Goal: Task Accomplishment & Management: Complete application form

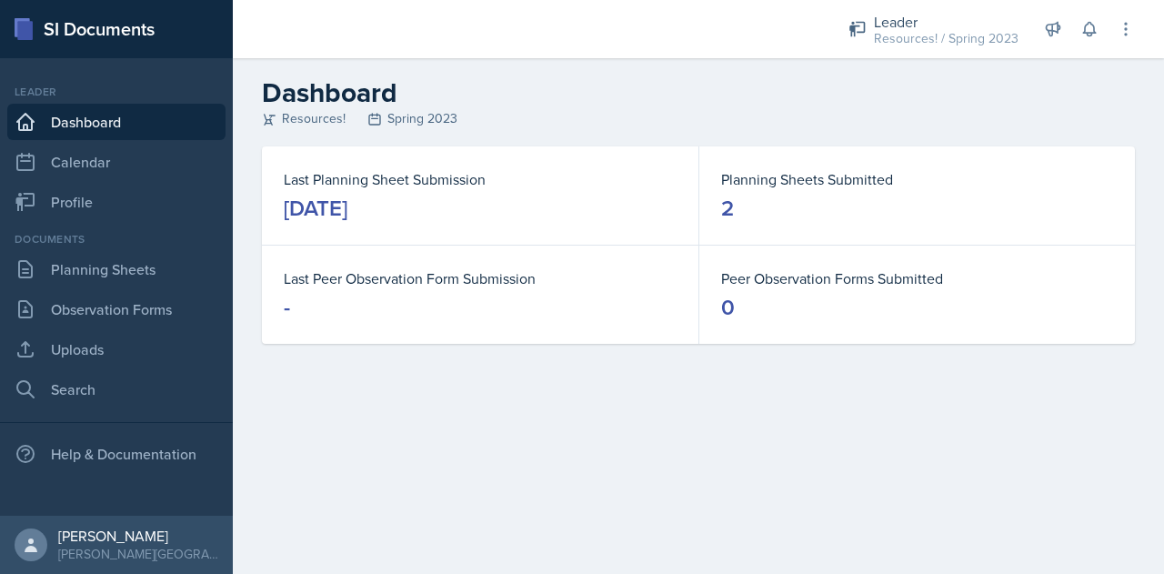
click at [736, 215] on dd "2" at bounding box center [917, 208] width 392 height 29
click at [746, 200] on dd "2" at bounding box center [917, 208] width 392 height 29
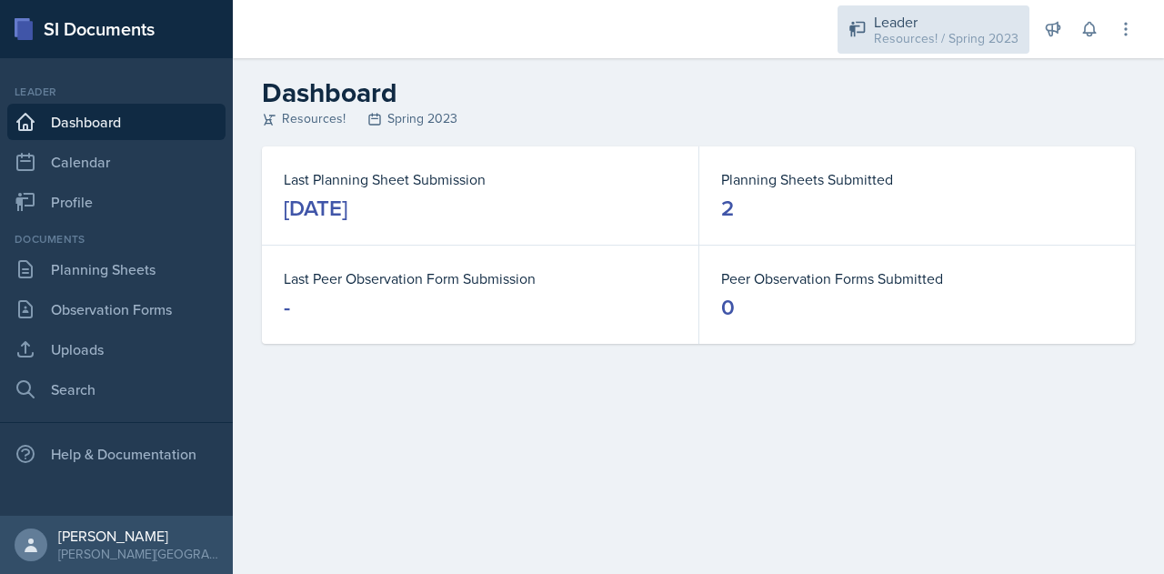
click at [936, 35] on div "Resources! / Spring 2023" at bounding box center [946, 38] width 145 height 19
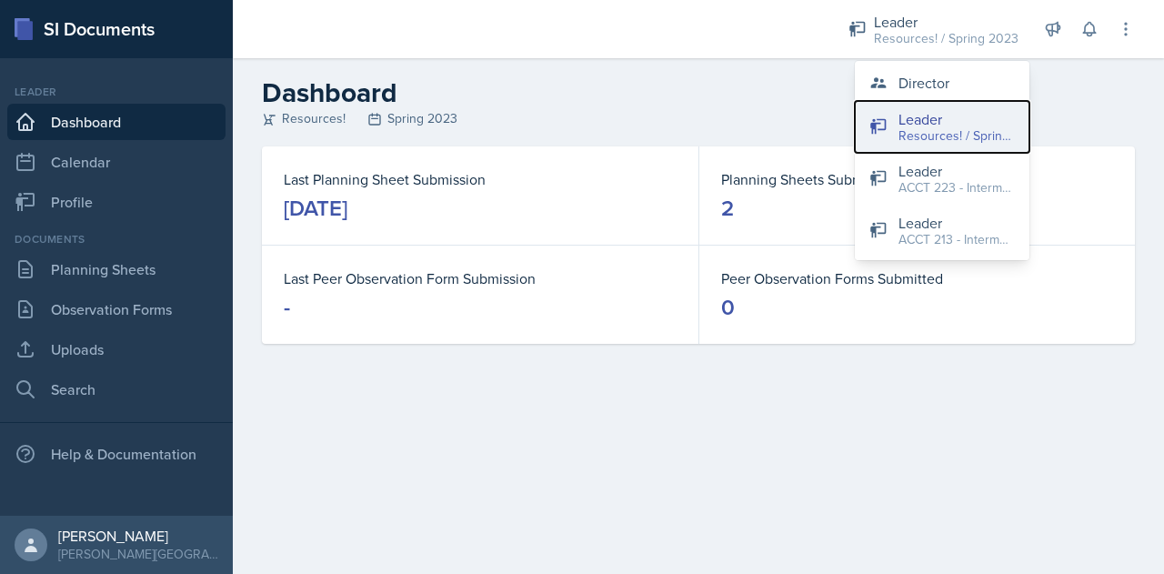
click at [922, 126] on div "Resources! / Spring 2023" at bounding box center [956, 135] width 116 height 19
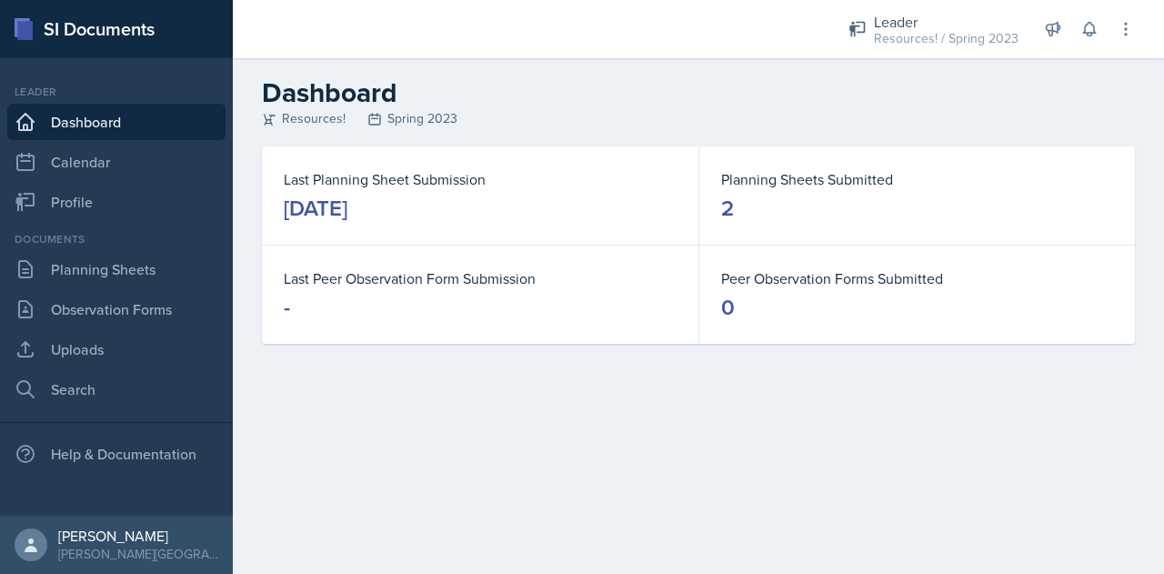
click at [395, 128] on header "Dashboard Resources! Spring 2023" at bounding box center [698, 102] width 931 height 88
click at [429, 113] on div "Resources! Spring 2023" at bounding box center [698, 118] width 873 height 19
click at [370, 228] on div "Last Planning Sheet Submission [DATE]" at bounding box center [480, 195] width 436 height 98
click at [77, 128] on link "Dashboard" at bounding box center [116, 122] width 218 height 36
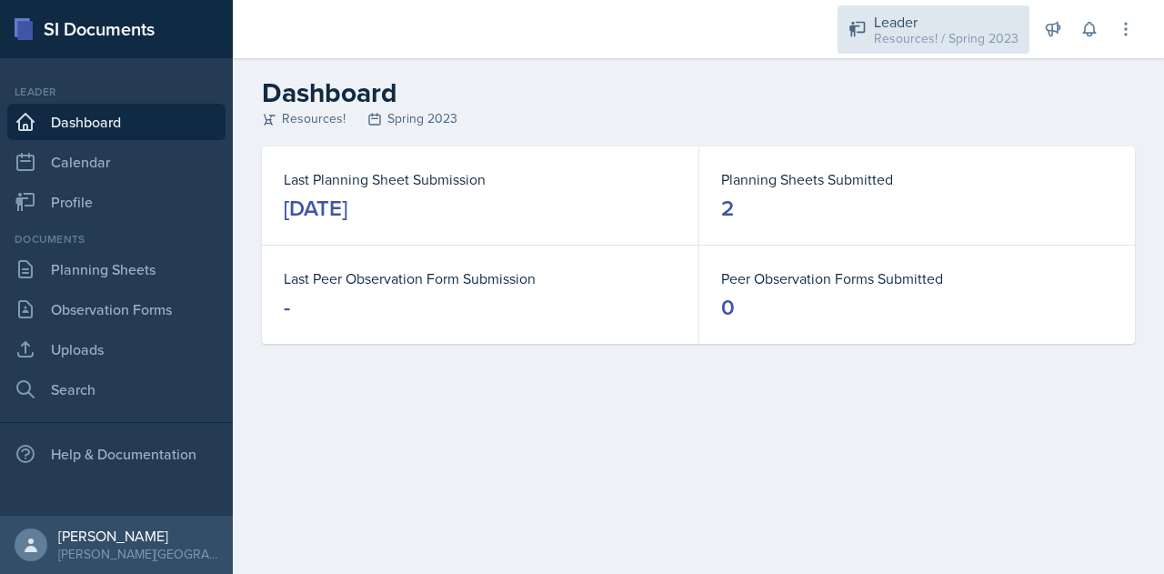
click at [946, 30] on div "Resources! / Spring 2023" at bounding box center [946, 38] width 145 height 19
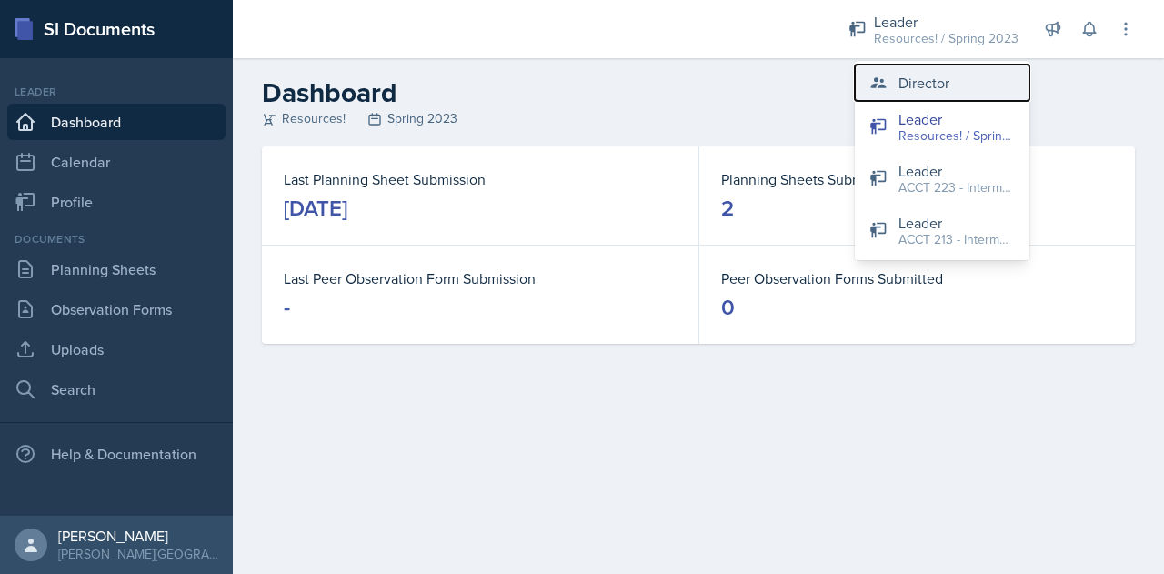
click at [909, 94] on button "Director" at bounding box center [942, 83] width 175 height 36
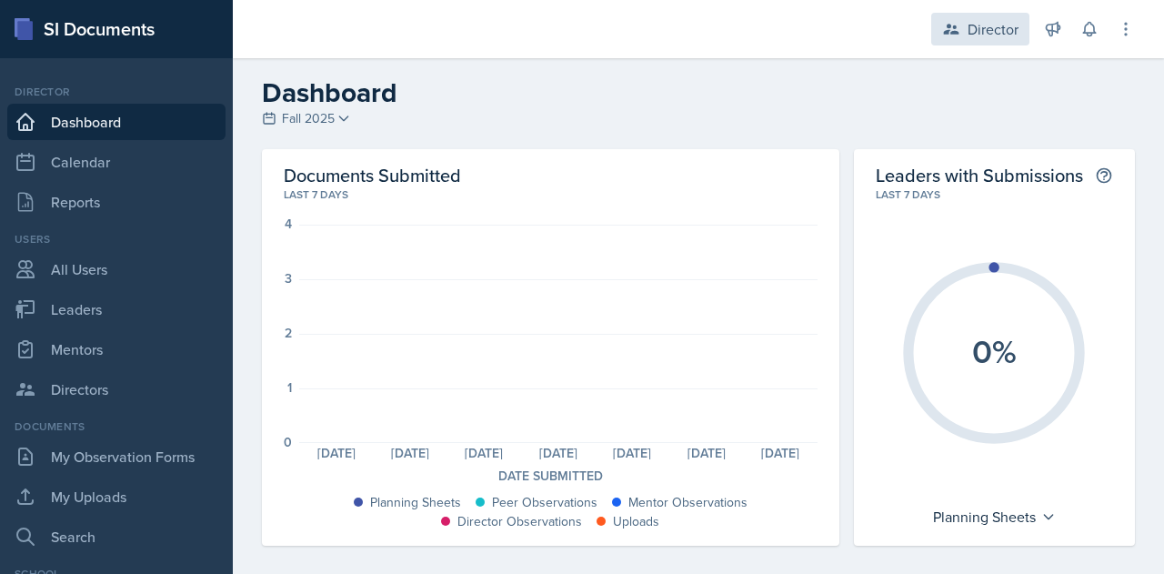
click at [974, 25] on div "Director" at bounding box center [992, 29] width 51 height 22
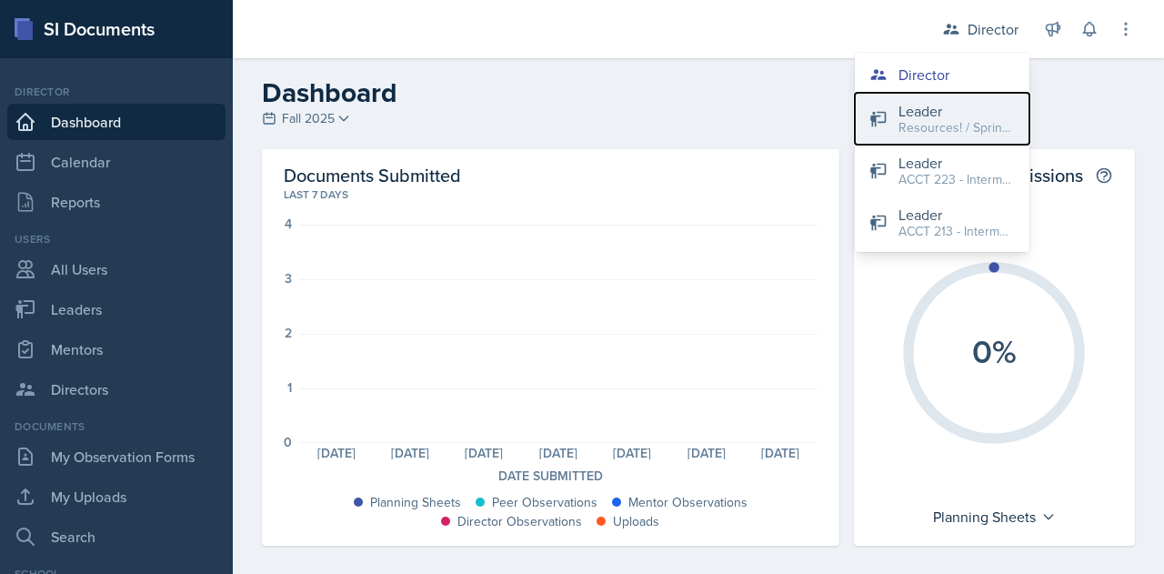
click at [931, 116] on div "Leader" at bounding box center [956, 111] width 116 height 22
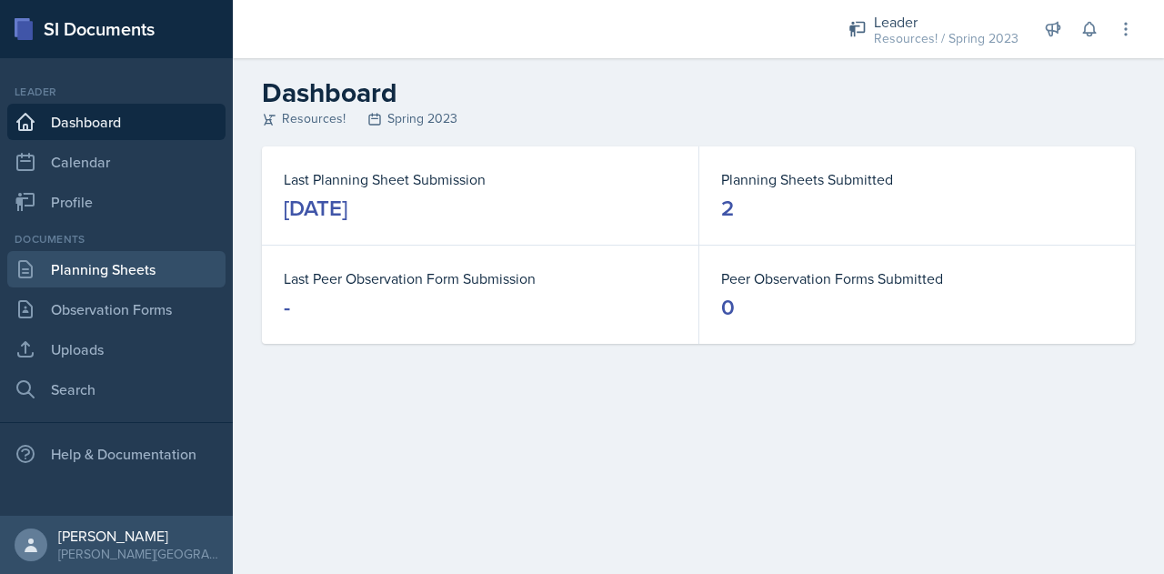
click at [70, 273] on link "Planning Sheets" at bounding box center [116, 269] width 218 height 36
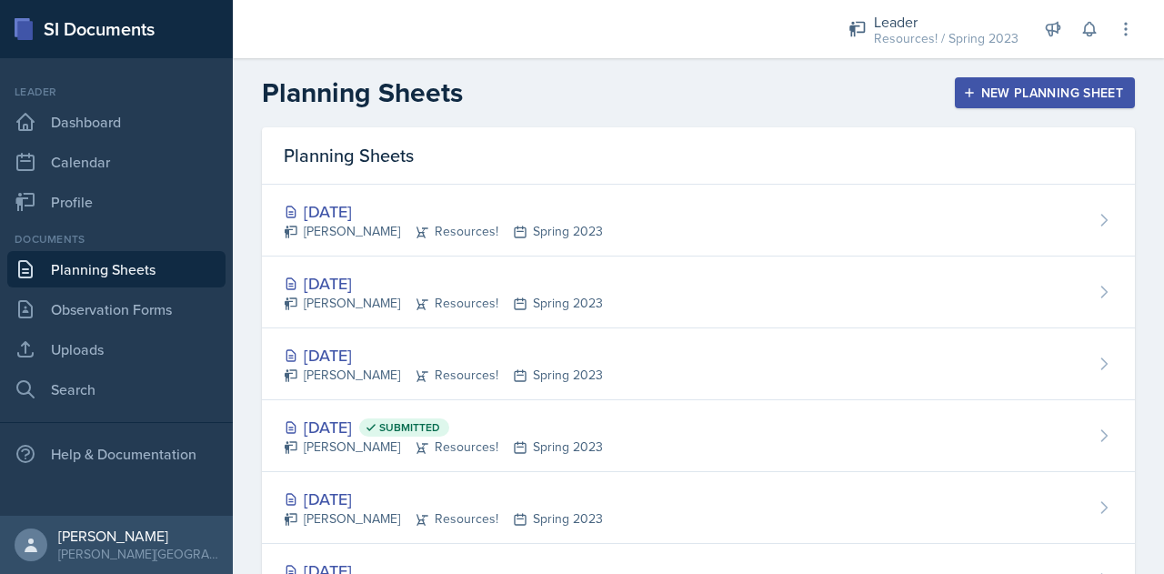
click at [995, 85] on div "New Planning Sheet" at bounding box center [1044, 92] width 156 height 15
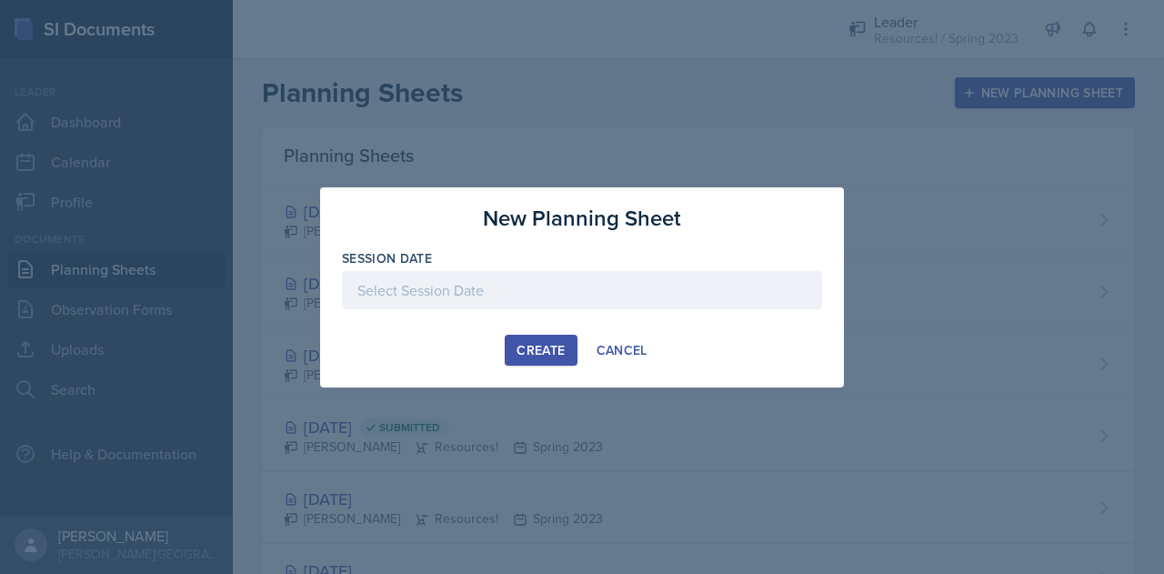
click at [467, 300] on div at bounding box center [582, 290] width 480 height 38
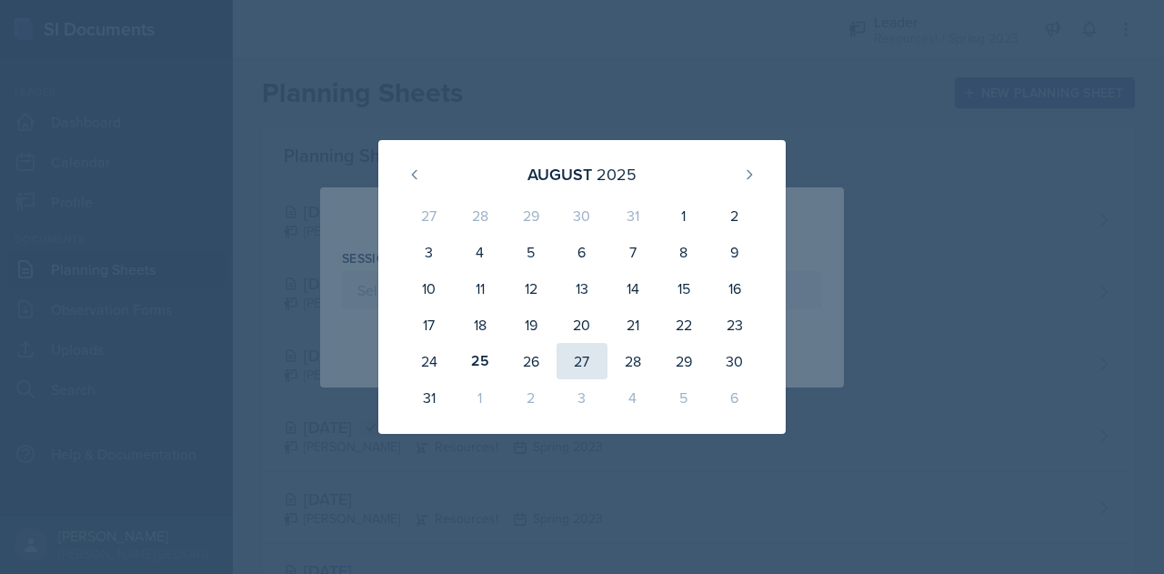
click at [590, 363] on div "27" at bounding box center [581, 361] width 51 height 36
type input "[DATE]"
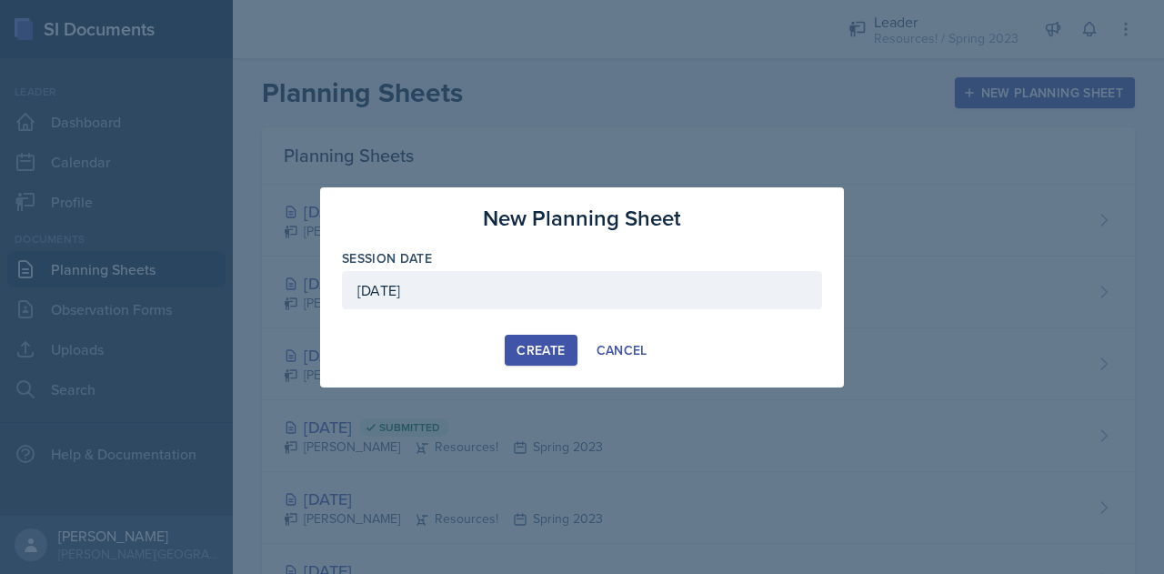
click at [538, 355] on div "Create" at bounding box center [540, 350] width 48 height 15
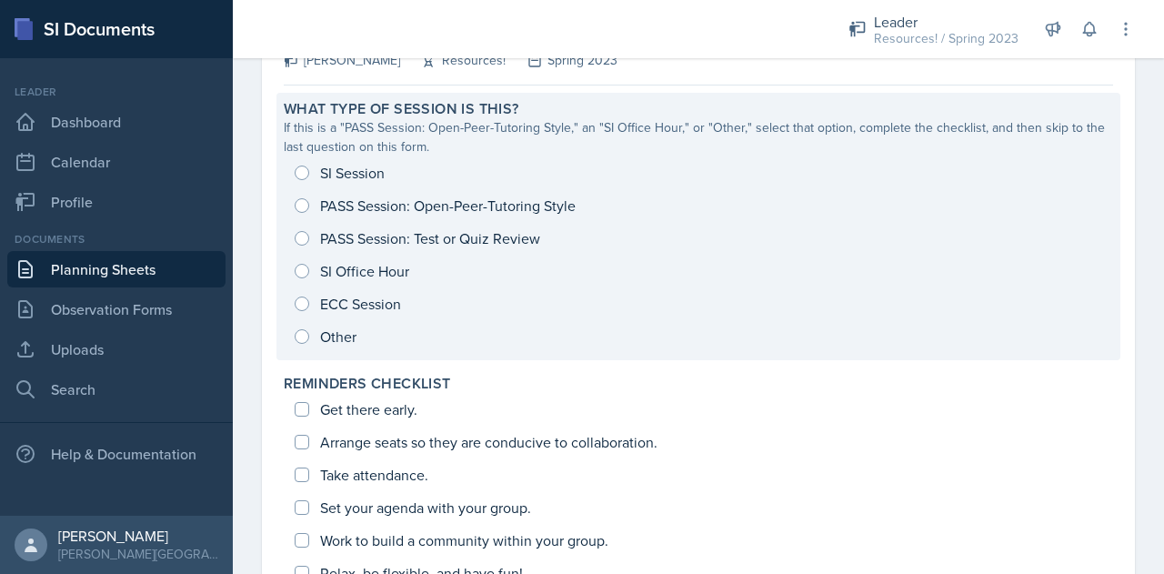
scroll to position [138, 0]
drag, startPoint x: 304, startPoint y: 205, endPoint x: 285, endPoint y: 185, distance: 26.4
click at [285, 185] on div "SI Session PASS Session: Open-Peer-Tutoring Style PASS Session: Test or Quiz Re…" at bounding box center [698, 253] width 829 height 196
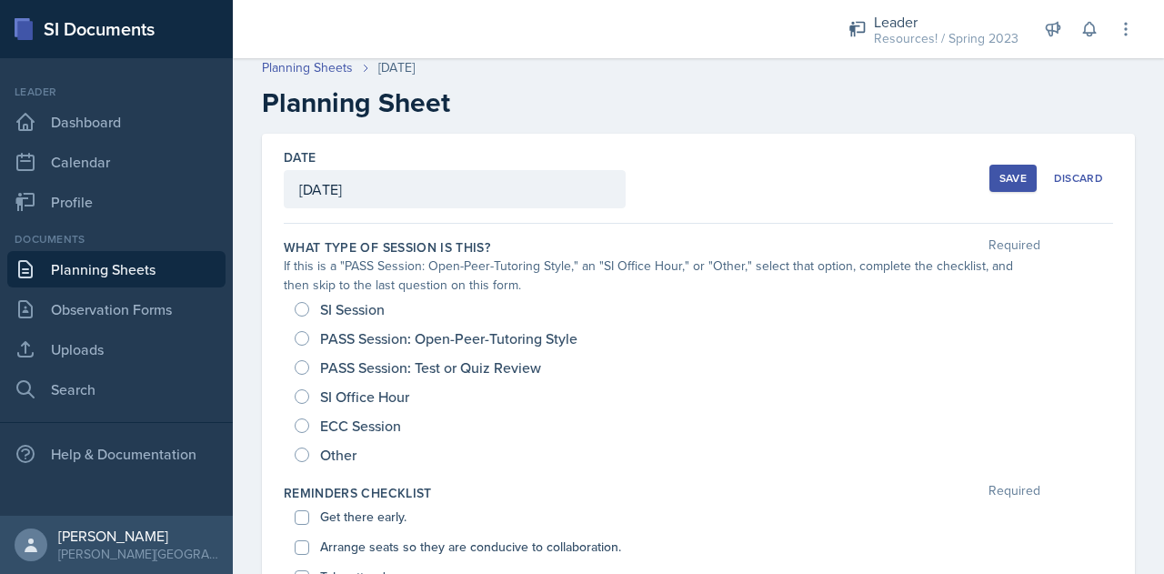
scroll to position [0, 0]
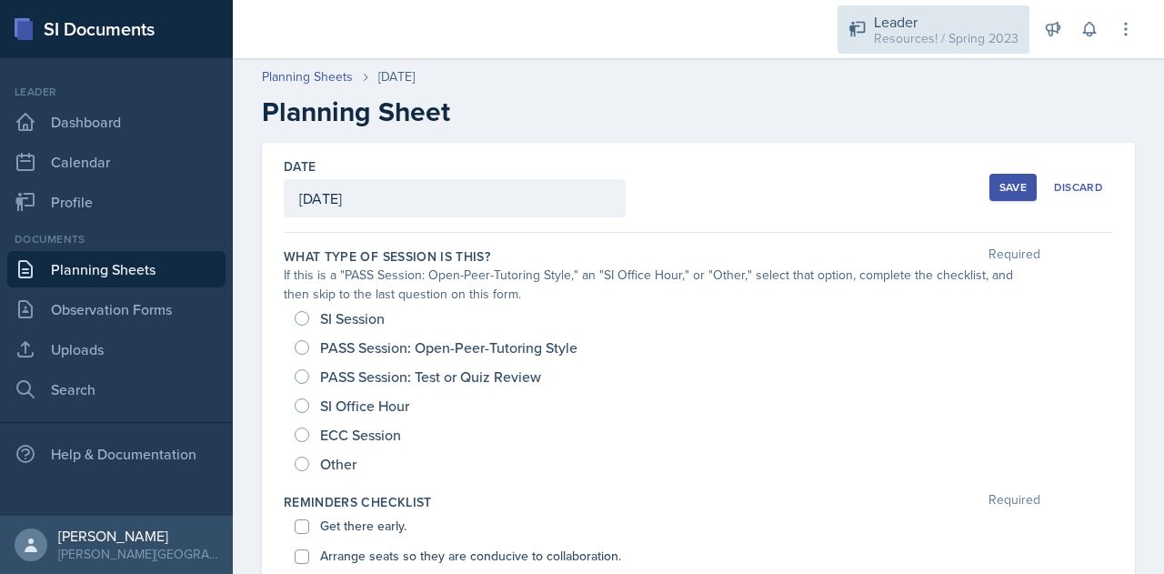
click at [866, 35] on icon at bounding box center [857, 29] width 18 height 18
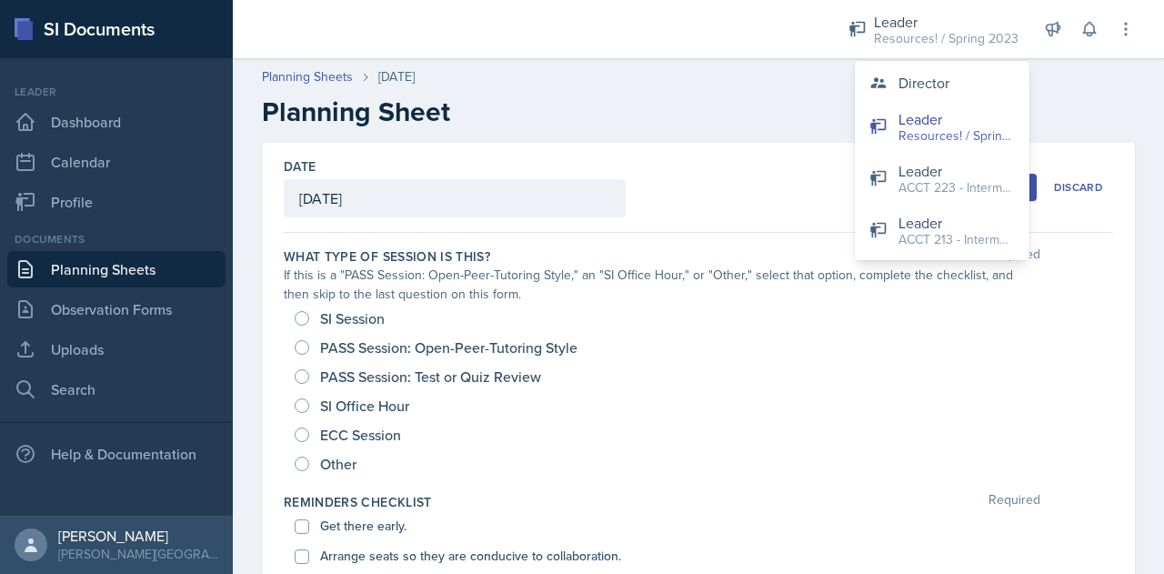
scroll to position [1, 0]
click at [746, 110] on h2 "Planning Sheet" at bounding box center [698, 111] width 873 height 33
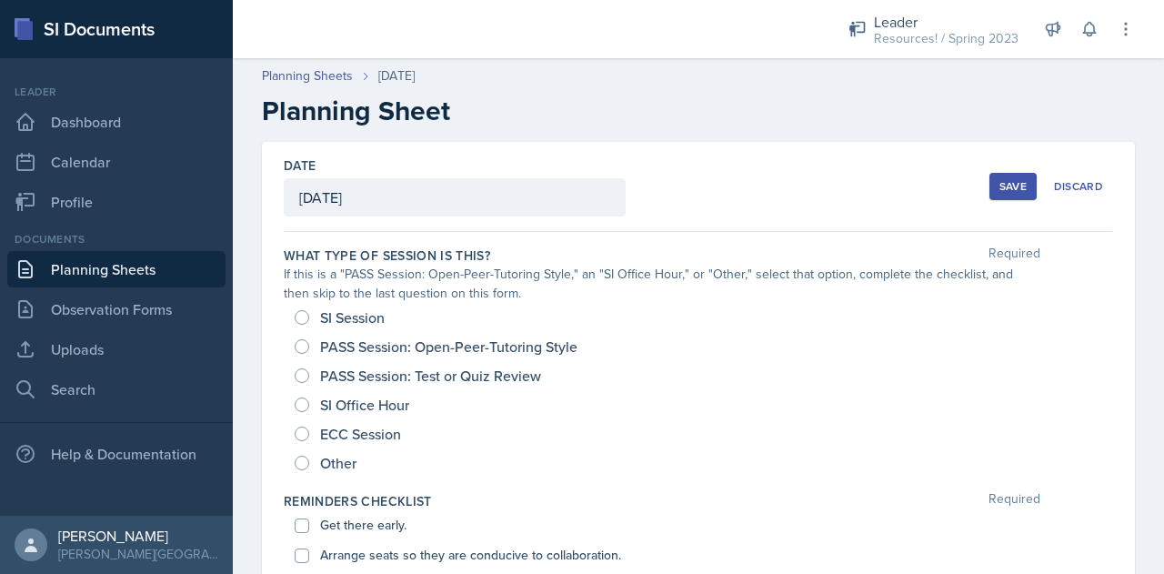
drag, startPoint x: 937, startPoint y: 45, endPoint x: 867, endPoint y: 0, distance: 83.5
click at [867, 0] on div "Leader Resources! / Spring 2023 Director Leader Resources! / Spring 2023 Leader…" at bounding box center [979, 29] width 312 height 58
click at [938, 83] on div "Planning Sheets [DATE]" at bounding box center [698, 75] width 873 height 19
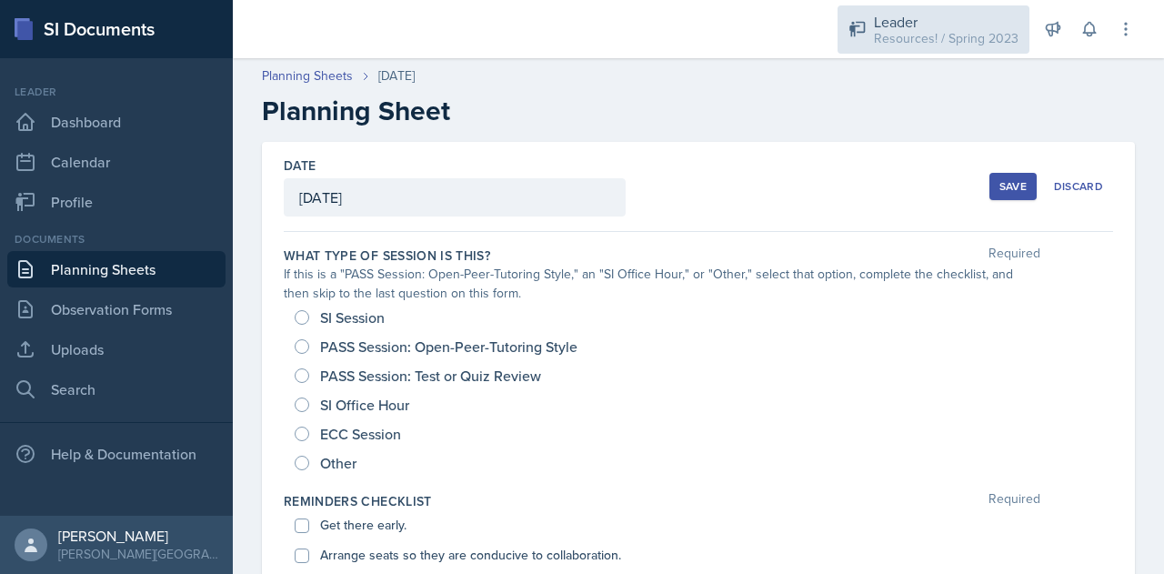
click at [899, 15] on div "Leader" at bounding box center [946, 22] width 145 height 22
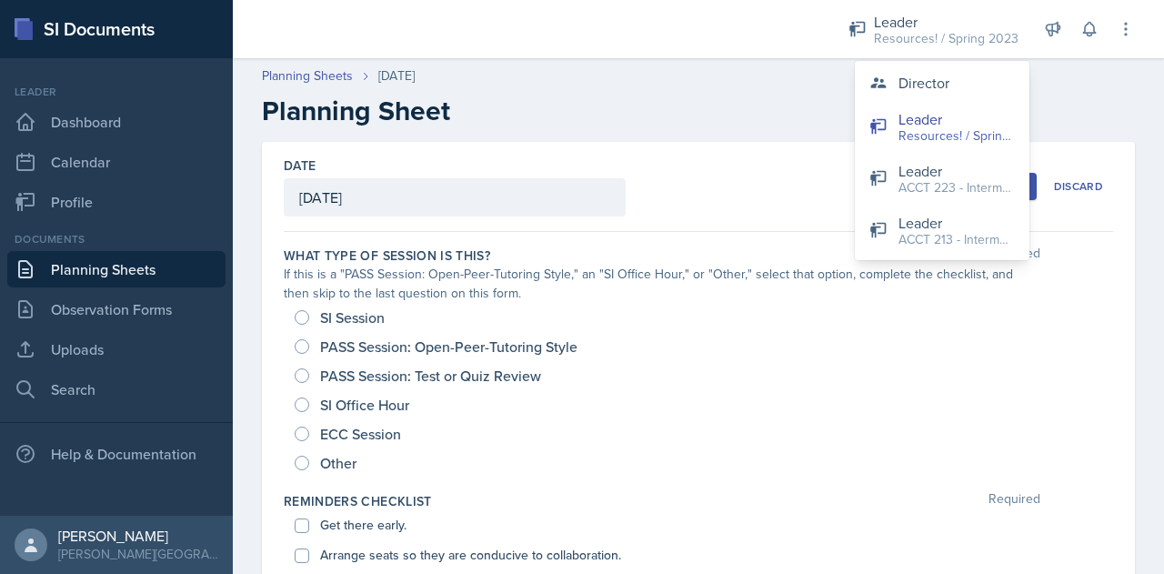
click at [613, 126] on h2 "Planning Sheet" at bounding box center [698, 111] width 873 height 33
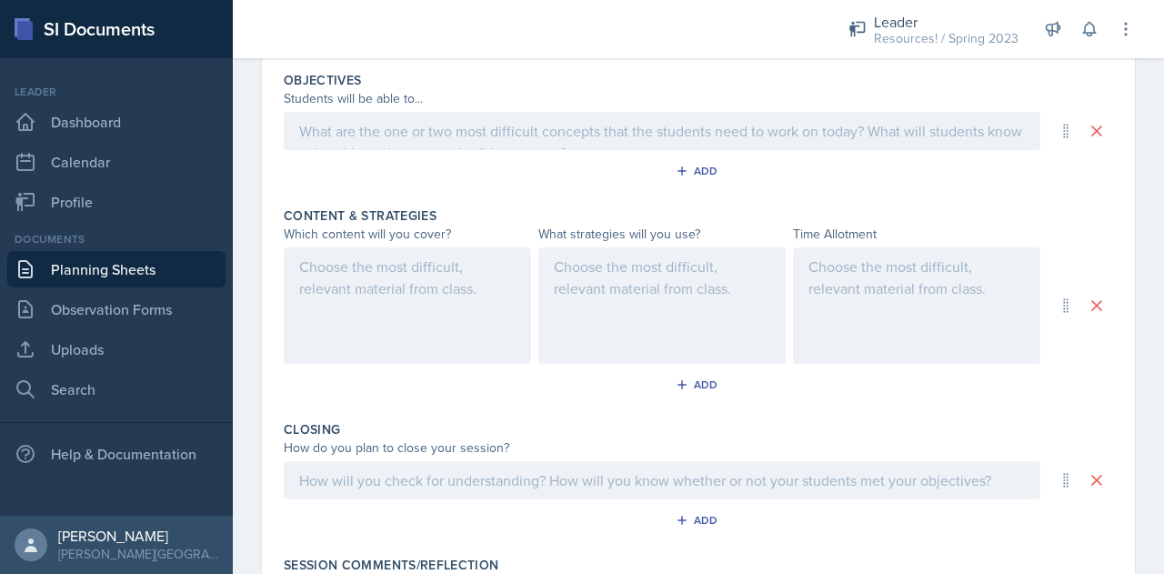
scroll to position [666, 0]
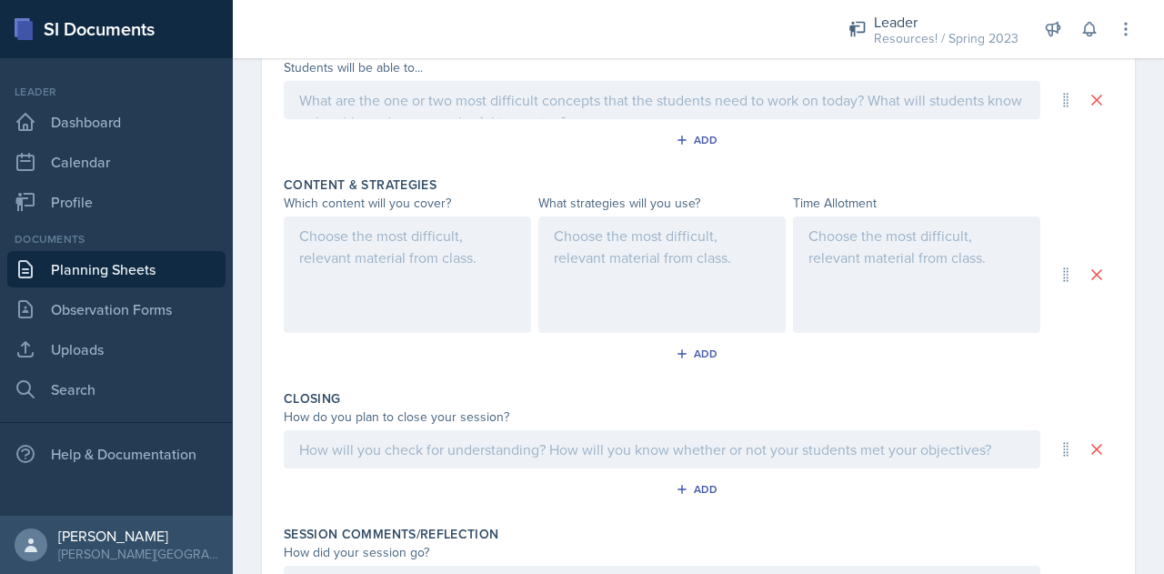
click at [808, 246] on p at bounding box center [916, 236] width 216 height 22
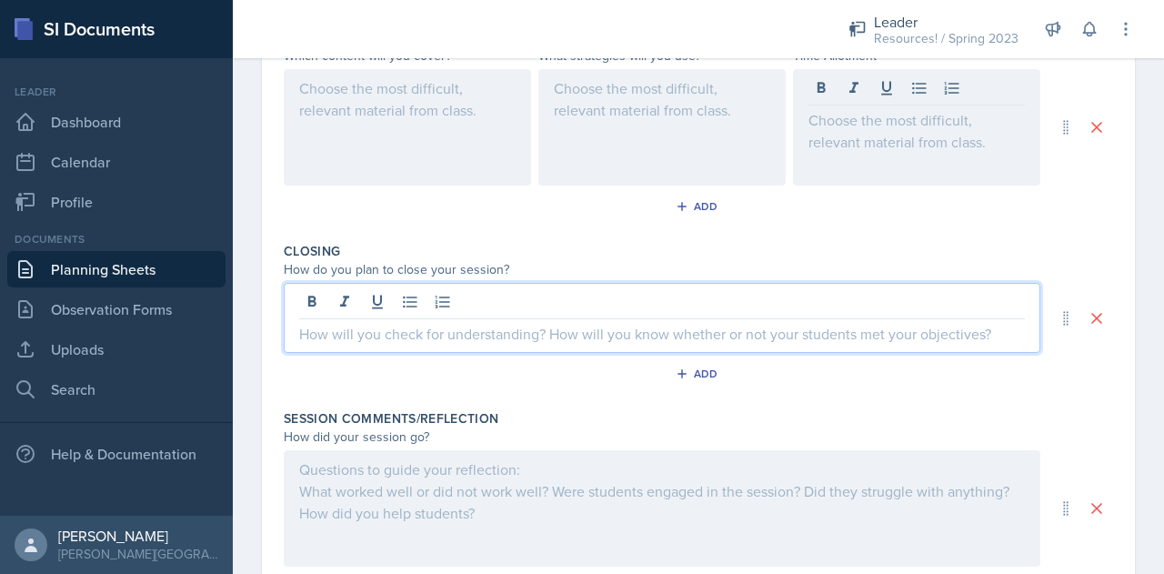
scroll to position [845, 0]
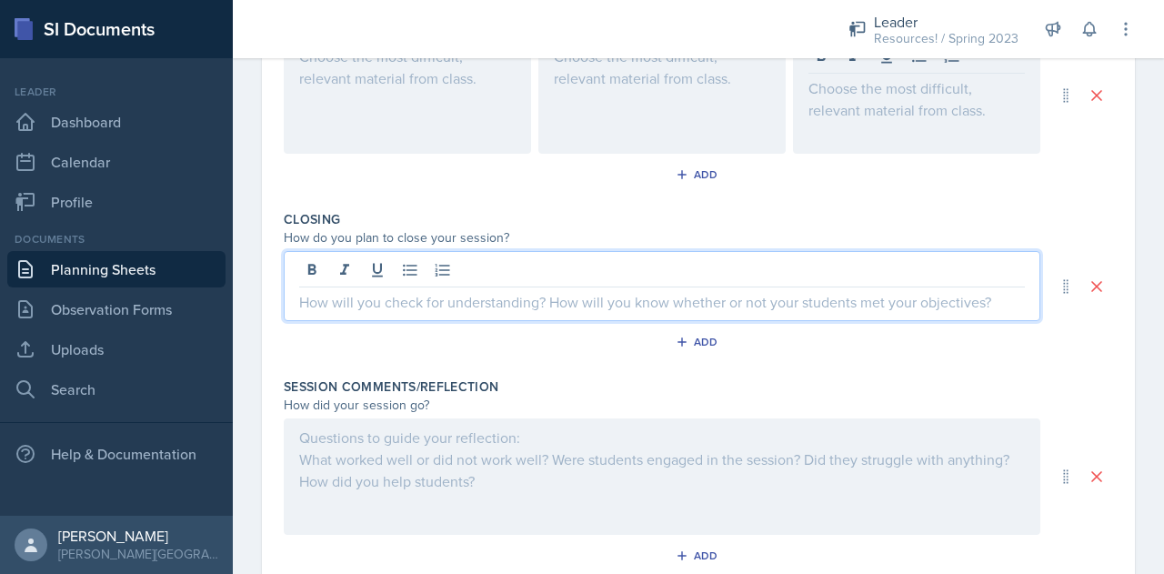
click at [757, 302] on p at bounding box center [662, 302] width 726 height 22
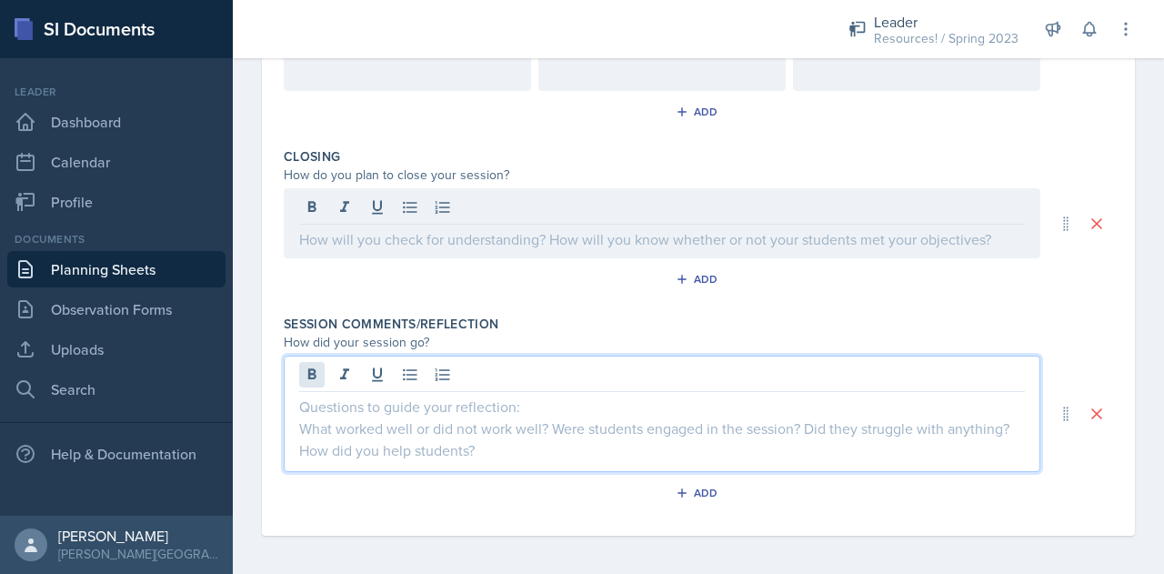
click at [299, 374] on div at bounding box center [662, 413] width 756 height 116
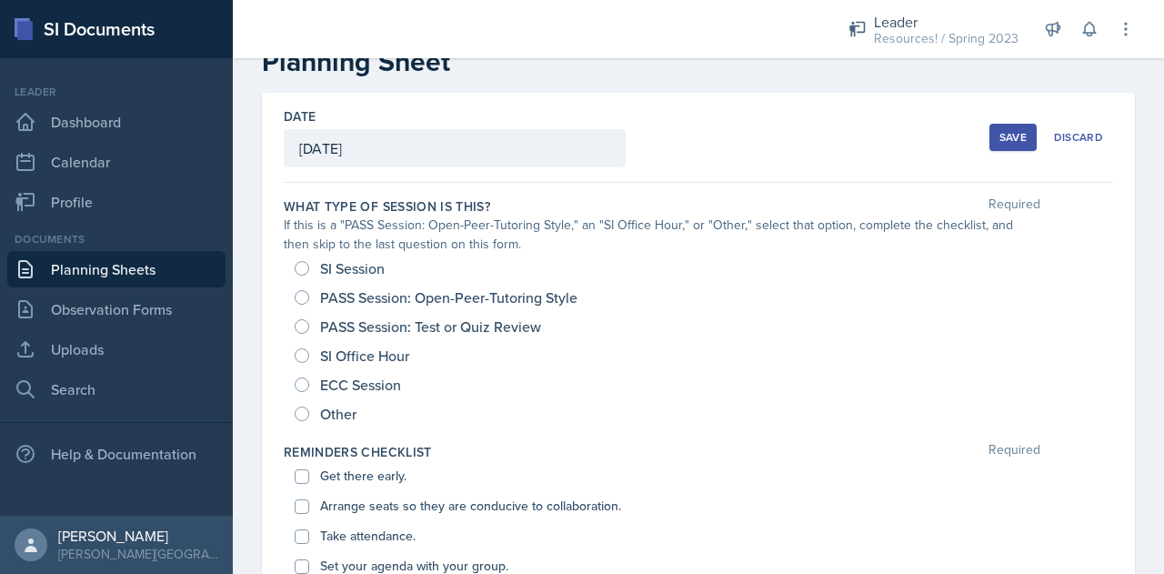
scroll to position [0, 0]
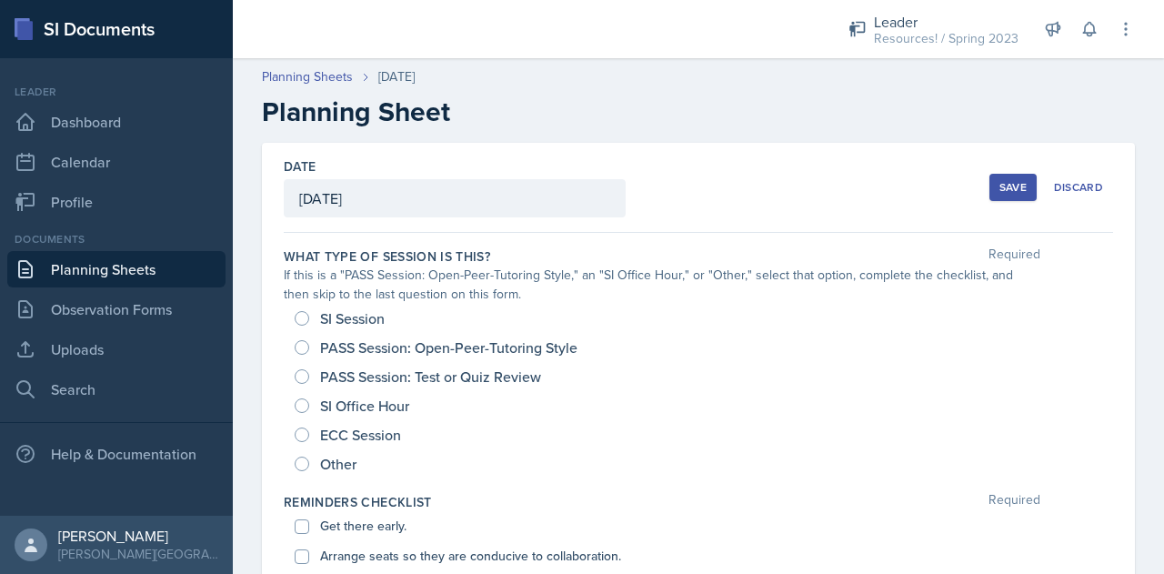
click at [704, 105] on h2 "Planning Sheet" at bounding box center [698, 111] width 873 height 33
click at [731, 214] on div "Date [DATE] [DATE] 27 28 29 30 31 1 2 3 4 5 6 7 8 9 10 11 12 13 14 15 16 17 18 …" at bounding box center [698, 188] width 829 height 90
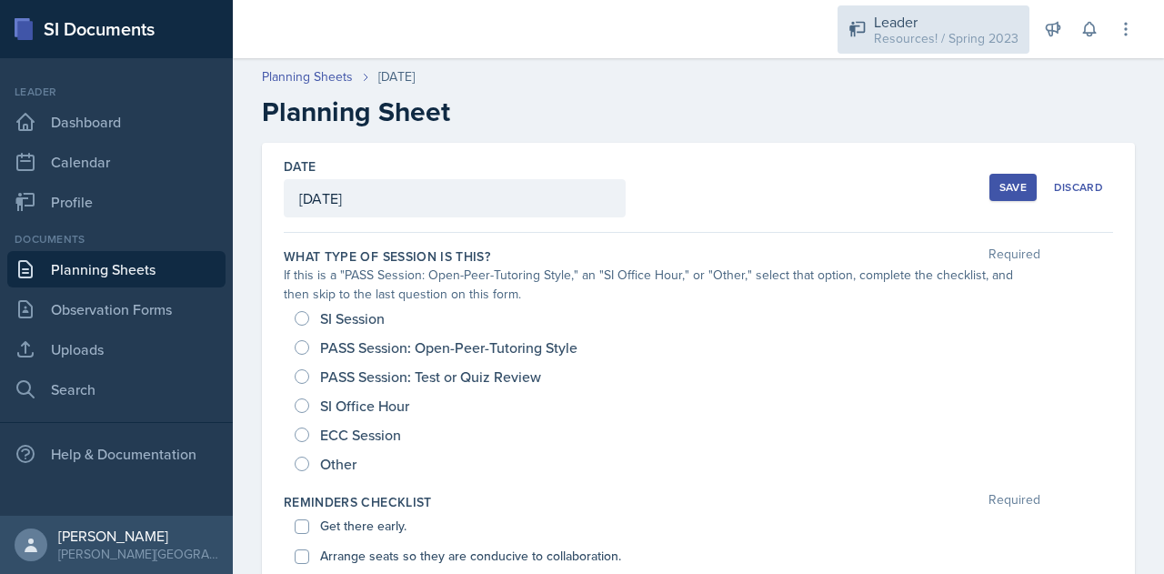
click at [889, 30] on div "Resources! / Spring 2023" at bounding box center [946, 38] width 145 height 19
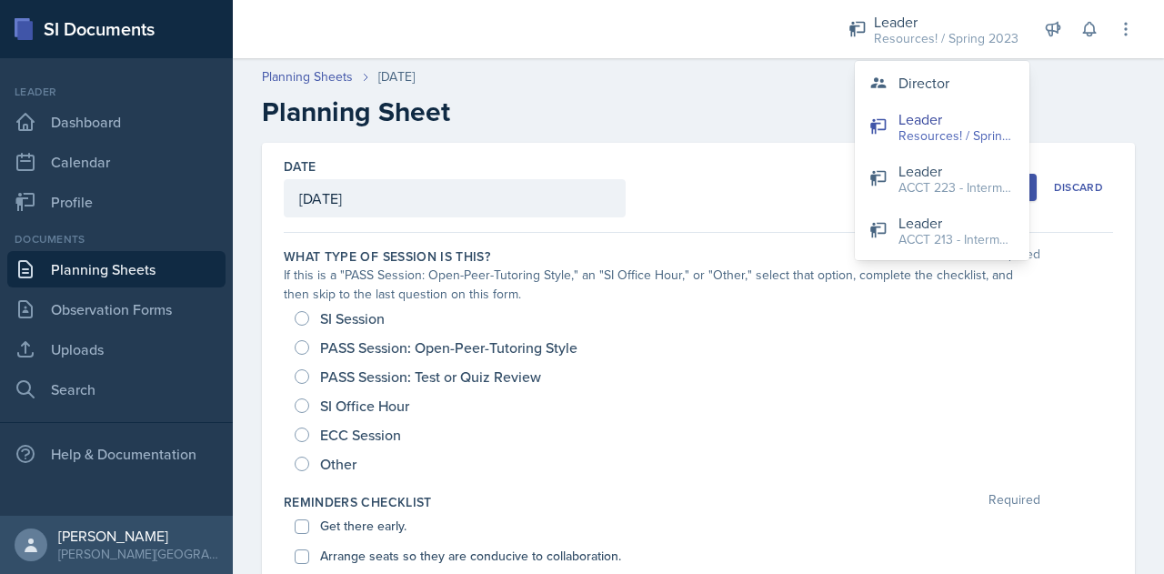
click at [679, 168] on div "Date [DATE] [DATE] 27 28 29 30 31 1 2 3 4 5 6 7 8 9 10 11 12 13 14 15 16 17 18 …" at bounding box center [698, 188] width 829 height 90
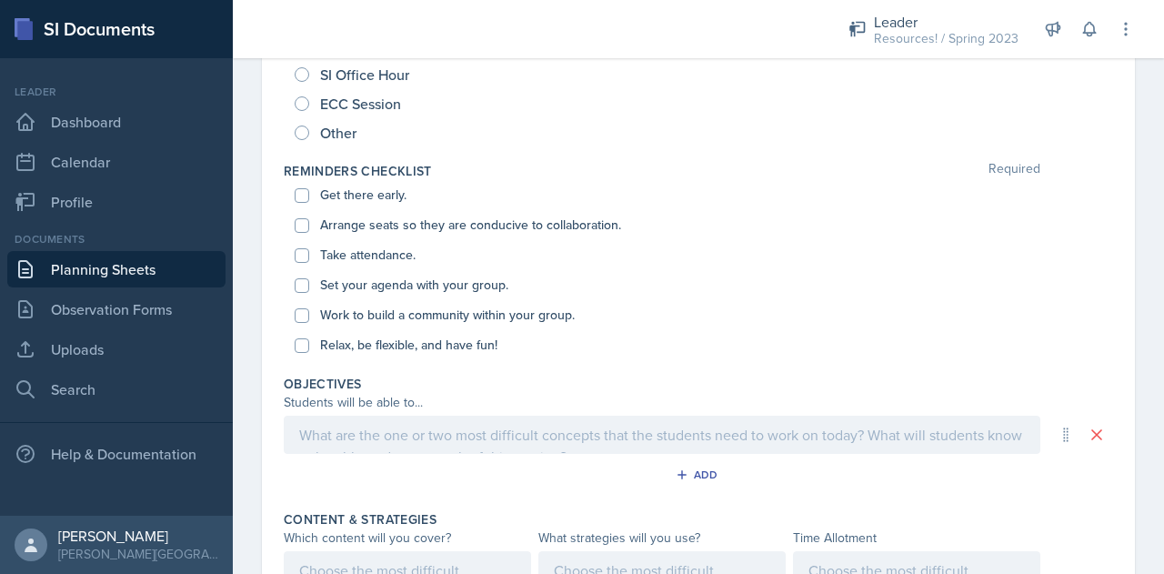
scroll to position [194, 0]
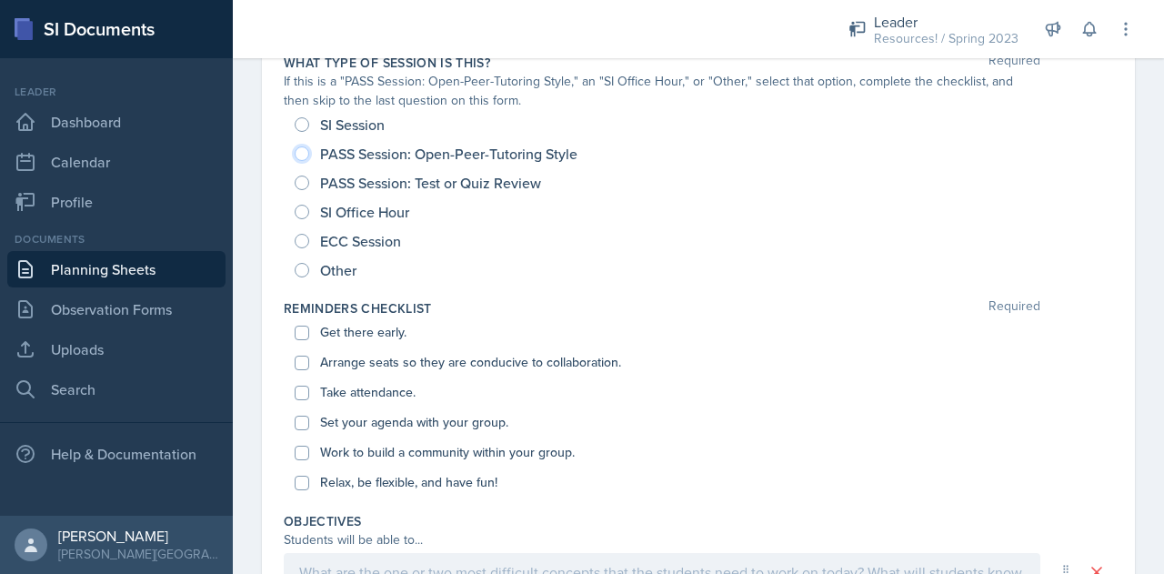
click at [304, 150] on input "PASS Session: Open-Peer-Tutoring Style" at bounding box center [302, 153] width 15 height 15
radio input "true"
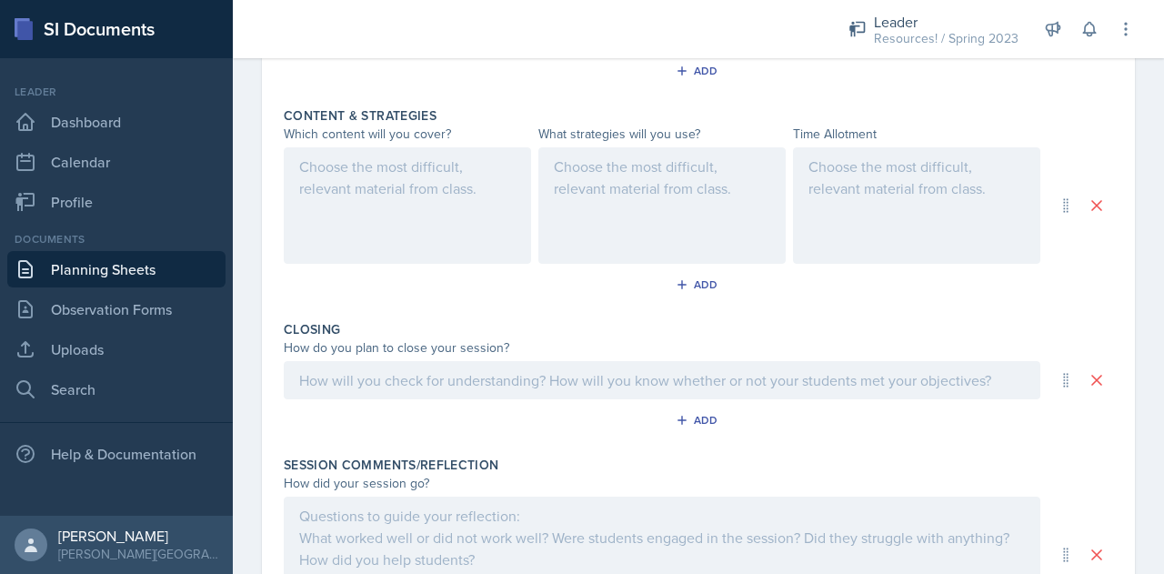
scroll to position [876, 0]
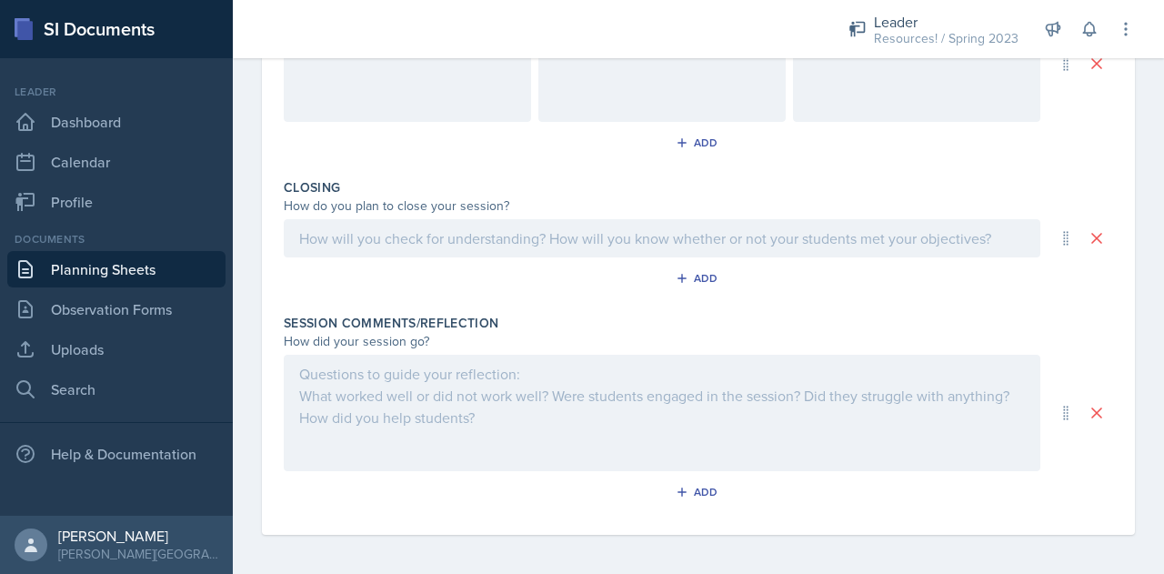
click at [303, 381] on div at bounding box center [662, 413] width 756 height 116
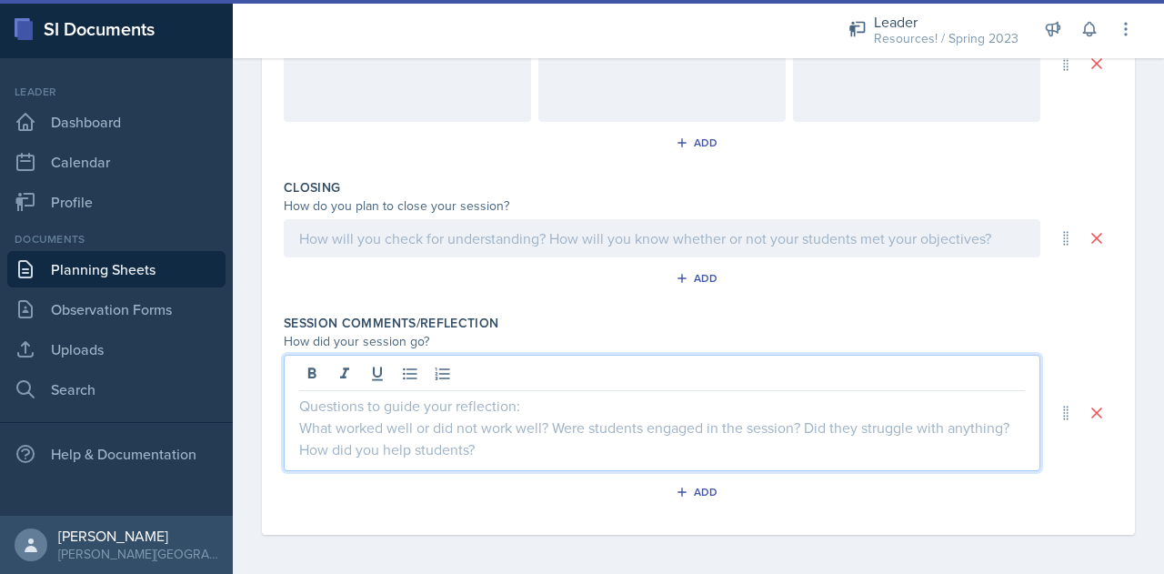
click at [341, 137] on div "Add" at bounding box center [698, 146] width 829 height 35
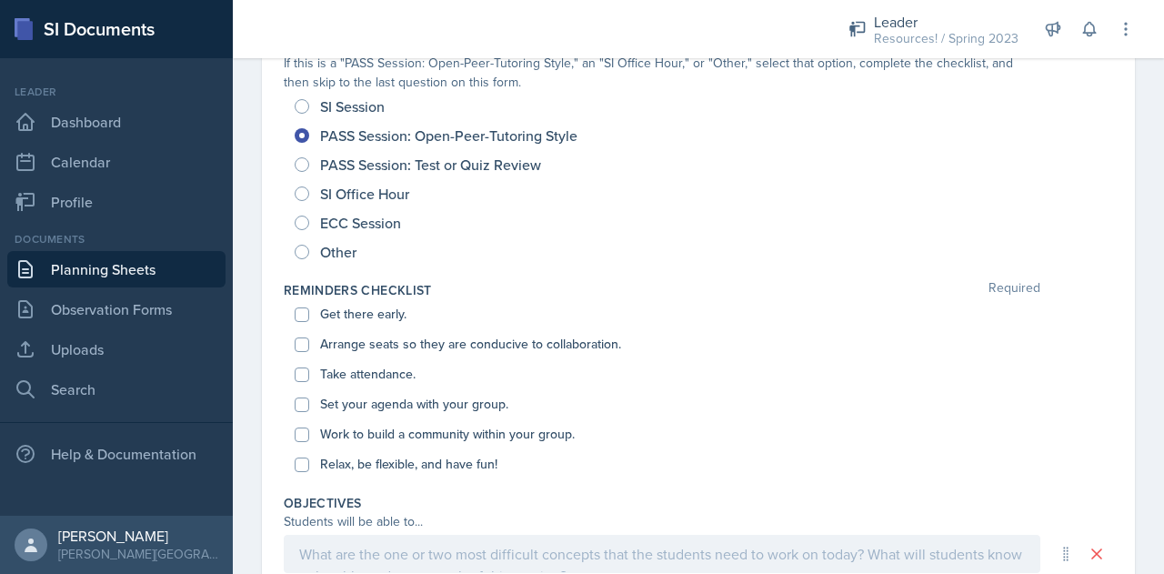
scroll to position [0, 0]
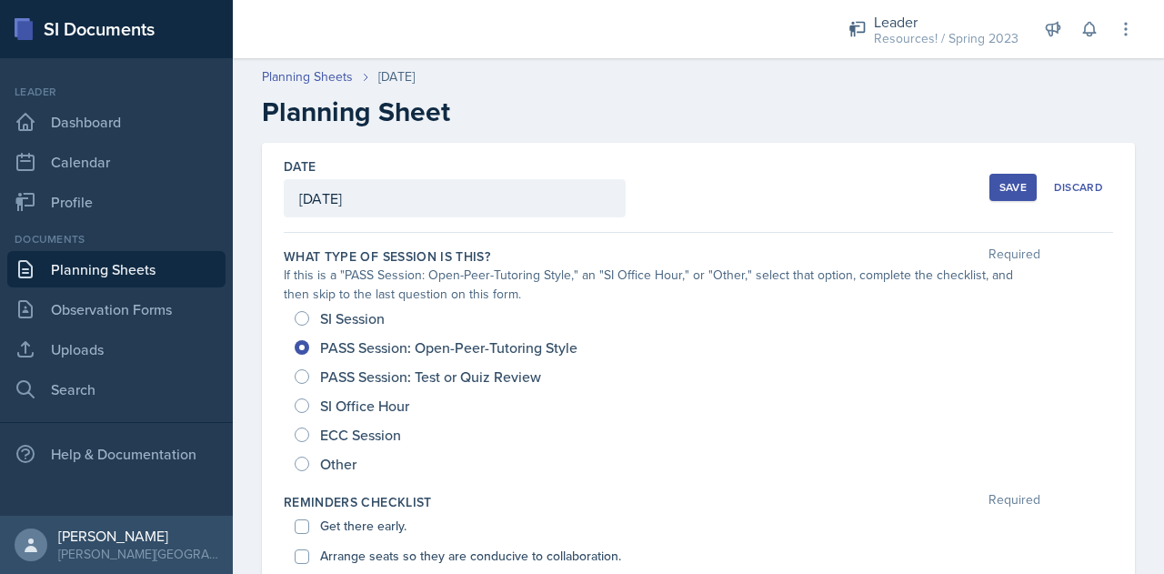
click at [1001, 188] on div "Save" at bounding box center [1012, 187] width 27 height 15
